Goal: Task Accomplishment & Management: Complete application form

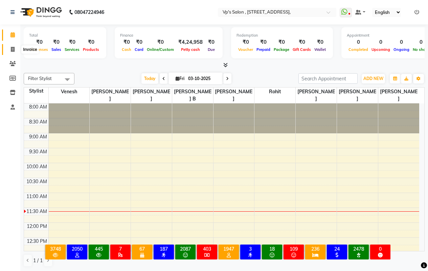
click at [14, 50] on icon at bounding box center [13, 49] width 4 height 5
select select "service"
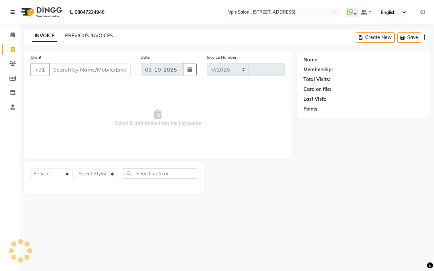
select select "4917"
type input "1876"
click at [104, 83] on main "INVOICE PREVIOUS INVOICES Create New Save Client +91 Date [DATE] Invoice Number…" at bounding box center [226, 116] width 413 height 174
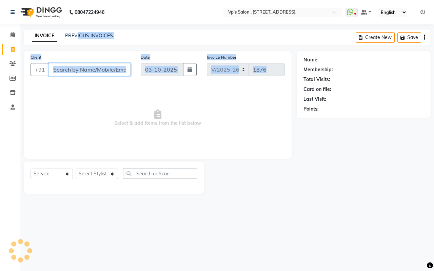
drag, startPoint x: 74, startPoint y: 66, endPoint x: 71, endPoint y: 73, distance: 7.6
click at [74, 67] on input "Client" at bounding box center [90, 69] width 82 height 13
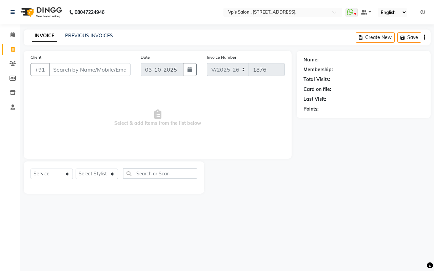
click at [51, 125] on span "Select & add items from the list below" at bounding box center [157, 118] width 254 height 68
click at [77, 69] on input "Client" at bounding box center [90, 69] width 82 height 13
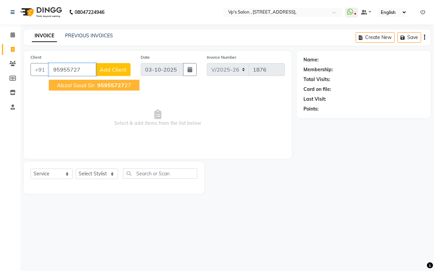
click at [79, 87] on span "abzal saud sir" at bounding box center [76, 85] width 38 height 7
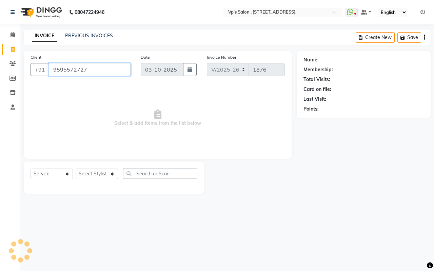
type input "9595572727"
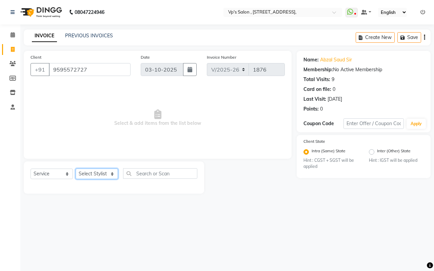
click at [97, 172] on select "Select Stylist [PERSON_NAME] [PERSON_NAME] [PERSON_NAME] [PERSON_NAME] priyanka…" at bounding box center [97, 173] width 42 height 10
select select "90260"
click at [76, 168] on select "Select Stylist [PERSON_NAME] [PERSON_NAME] [PERSON_NAME] [PERSON_NAME] priyanka…" at bounding box center [97, 173] width 42 height 10
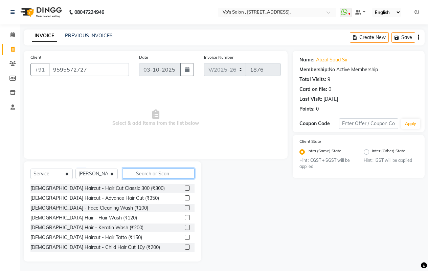
click at [153, 173] on input "text" at bounding box center [159, 173] width 72 height 10
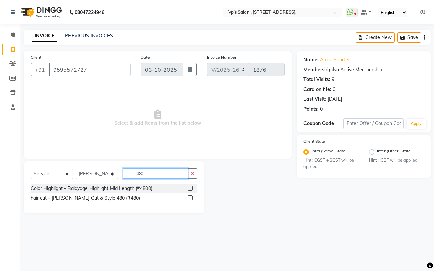
type input "480"
click at [189, 198] on label at bounding box center [189, 197] width 5 height 5
click at [189, 198] on input "checkbox" at bounding box center [189, 198] width 4 height 4
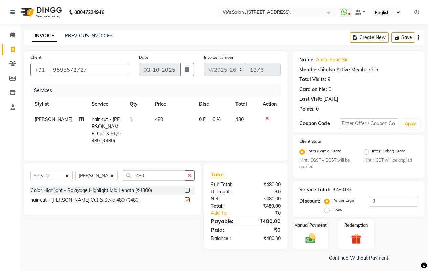
checkbox input "false"
click at [326, 239] on div "Manual Payment" at bounding box center [310, 234] width 37 height 31
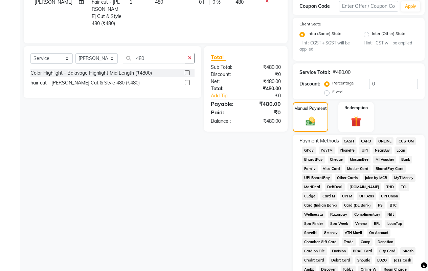
scroll to position [135, 0]
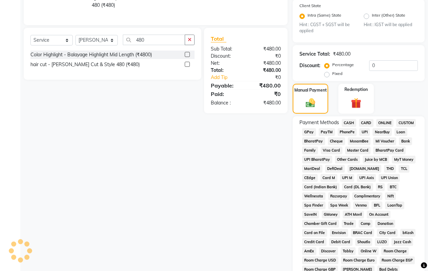
click at [381, 121] on span "ONLINE" at bounding box center [386, 123] width 18 height 8
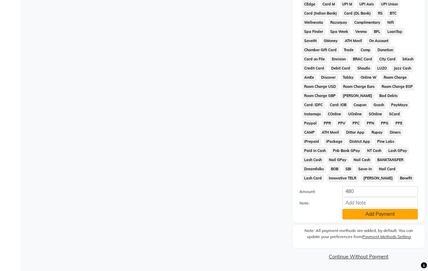
scroll to position [310, 0]
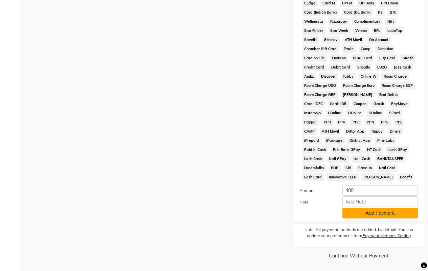
click at [390, 210] on button "Add Payment" at bounding box center [381, 213] width 76 height 10
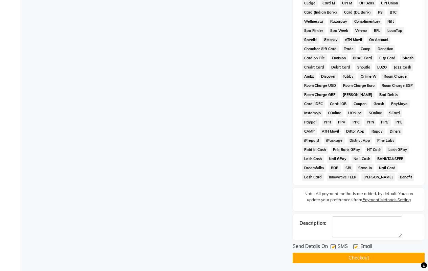
scroll to position [312, 0]
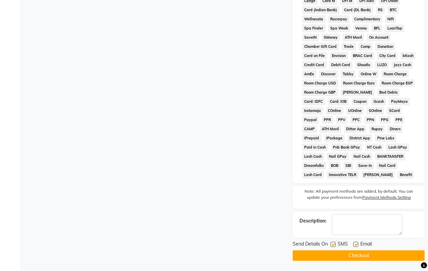
click at [335, 254] on button "Checkout" at bounding box center [359, 255] width 132 height 10
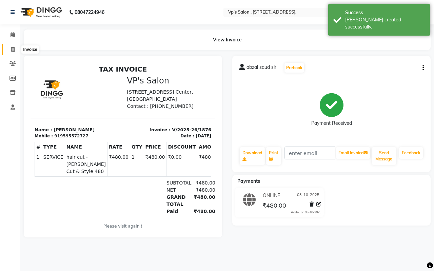
click at [14, 50] on icon at bounding box center [13, 49] width 4 height 5
select select "service"
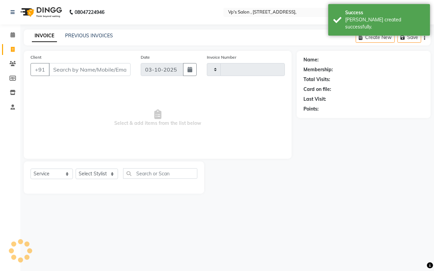
type input "1877"
select select "4917"
click at [66, 65] on input "Client" at bounding box center [90, 69] width 82 height 13
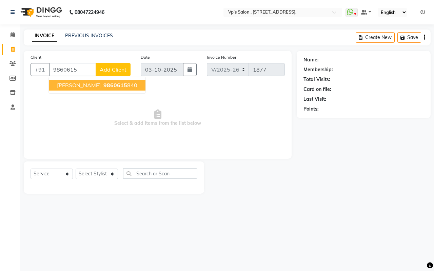
click at [91, 89] on button "[PERSON_NAME] 9860615 840" at bounding box center [97, 85] width 97 height 11
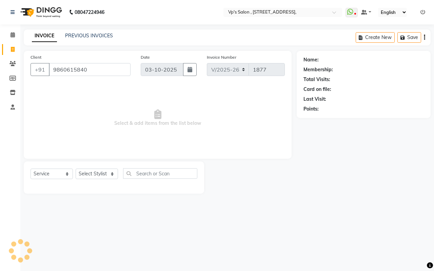
type input "9860615840"
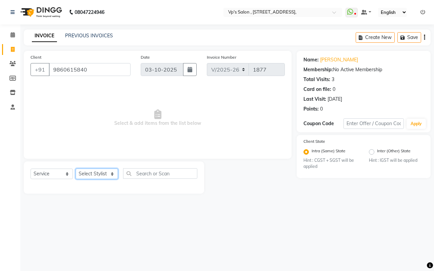
click at [92, 174] on select "Select Stylist [PERSON_NAME] [PERSON_NAME] [PERSON_NAME] [PERSON_NAME] priyanka…" at bounding box center [97, 173] width 42 height 10
select select "90260"
click at [76, 168] on select "Select Stylist [PERSON_NAME] [PERSON_NAME] [PERSON_NAME] [PERSON_NAME] priyanka…" at bounding box center [97, 173] width 42 height 10
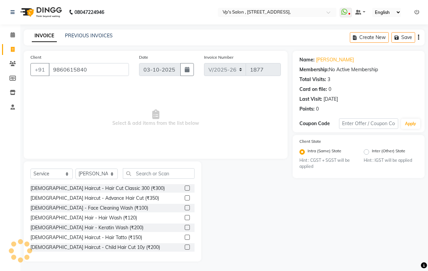
click at [185, 246] on label at bounding box center [187, 246] width 5 height 5
click at [185, 246] on input "checkbox" at bounding box center [187, 247] width 4 height 4
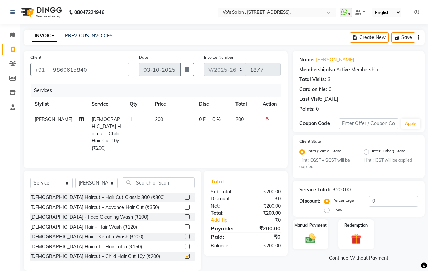
checkbox input "false"
click at [302, 243] on div "Manual Payment" at bounding box center [310, 234] width 37 height 31
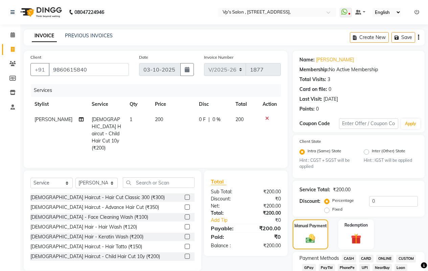
click at [349, 257] on span "CASH" at bounding box center [349, 258] width 15 height 8
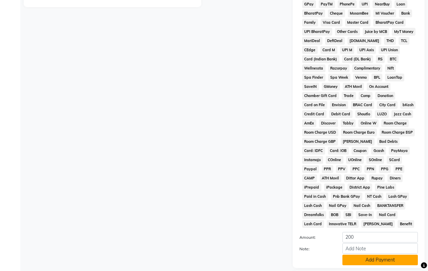
scroll to position [310, 0]
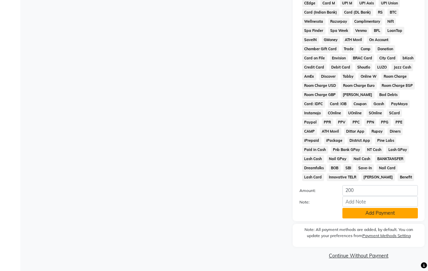
click at [374, 213] on button "Add Payment" at bounding box center [381, 213] width 76 height 10
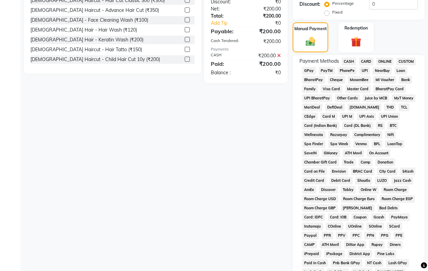
scroll to position [312, 0]
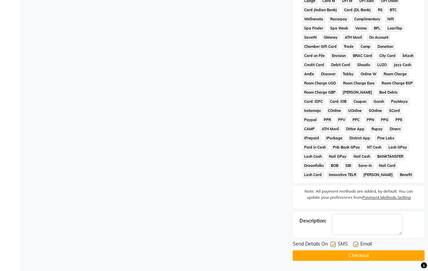
click at [354, 253] on button "Checkout" at bounding box center [359, 255] width 132 height 10
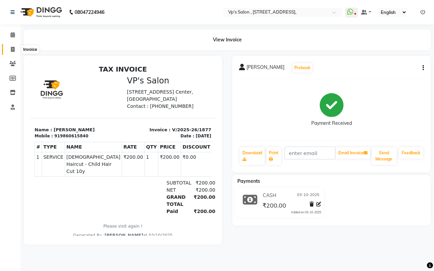
click at [15, 49] on span at bounding box center [13, 50] width 12 height 8
select select "service"
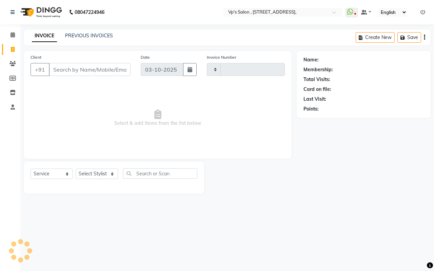
type input "1878"
select select "4917"
click at [99, 74] on input "Client" at bounding box center [90, 69] width 82 height 13
